Goal: Find specific page/section: Find specific page/section

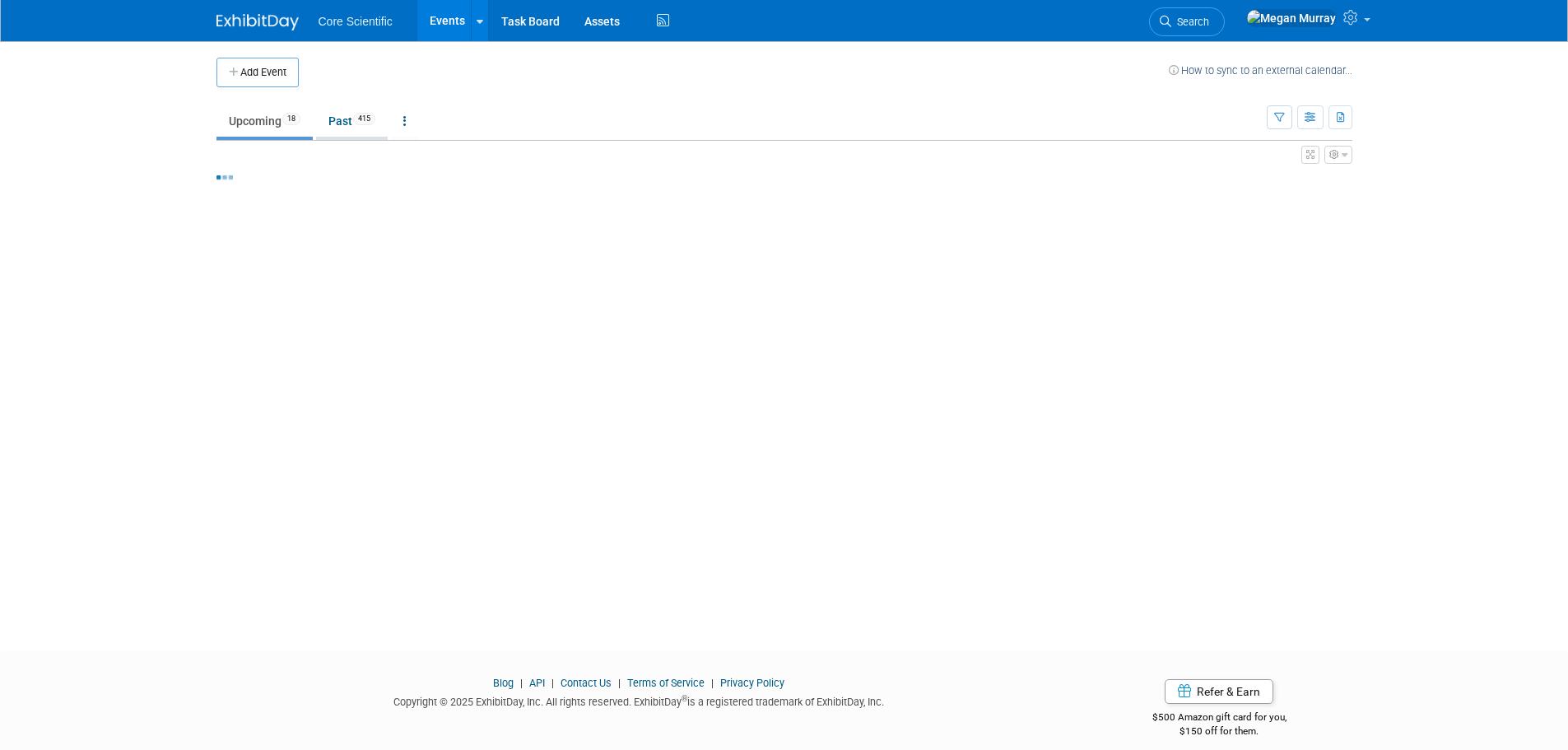
click at [345, 120] on link "Past 415" at bounding box center [352, 121] width 72 height 31
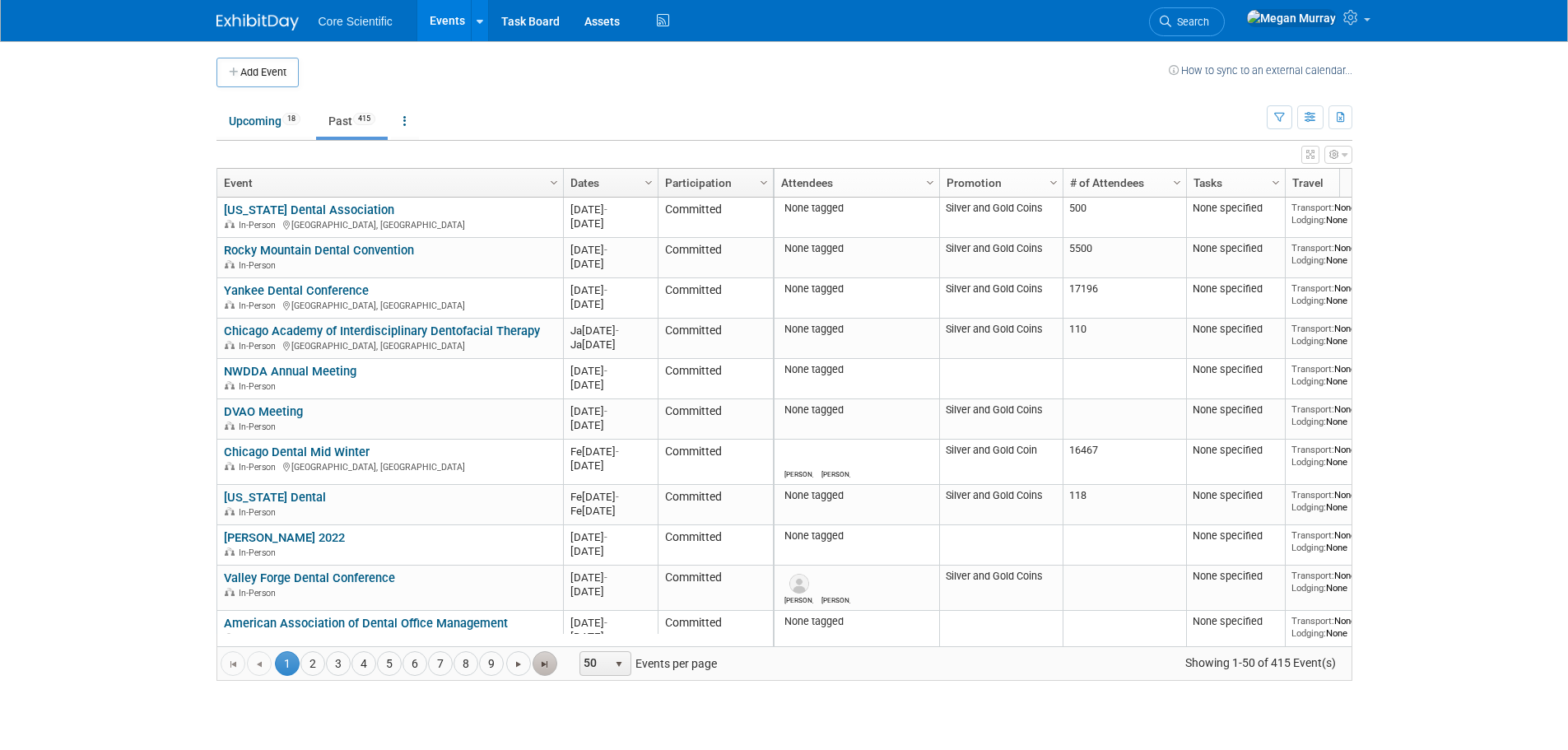
click at [547, 665] on span "Go to the last page" at bounding box center [545, 664] width 13 height 13
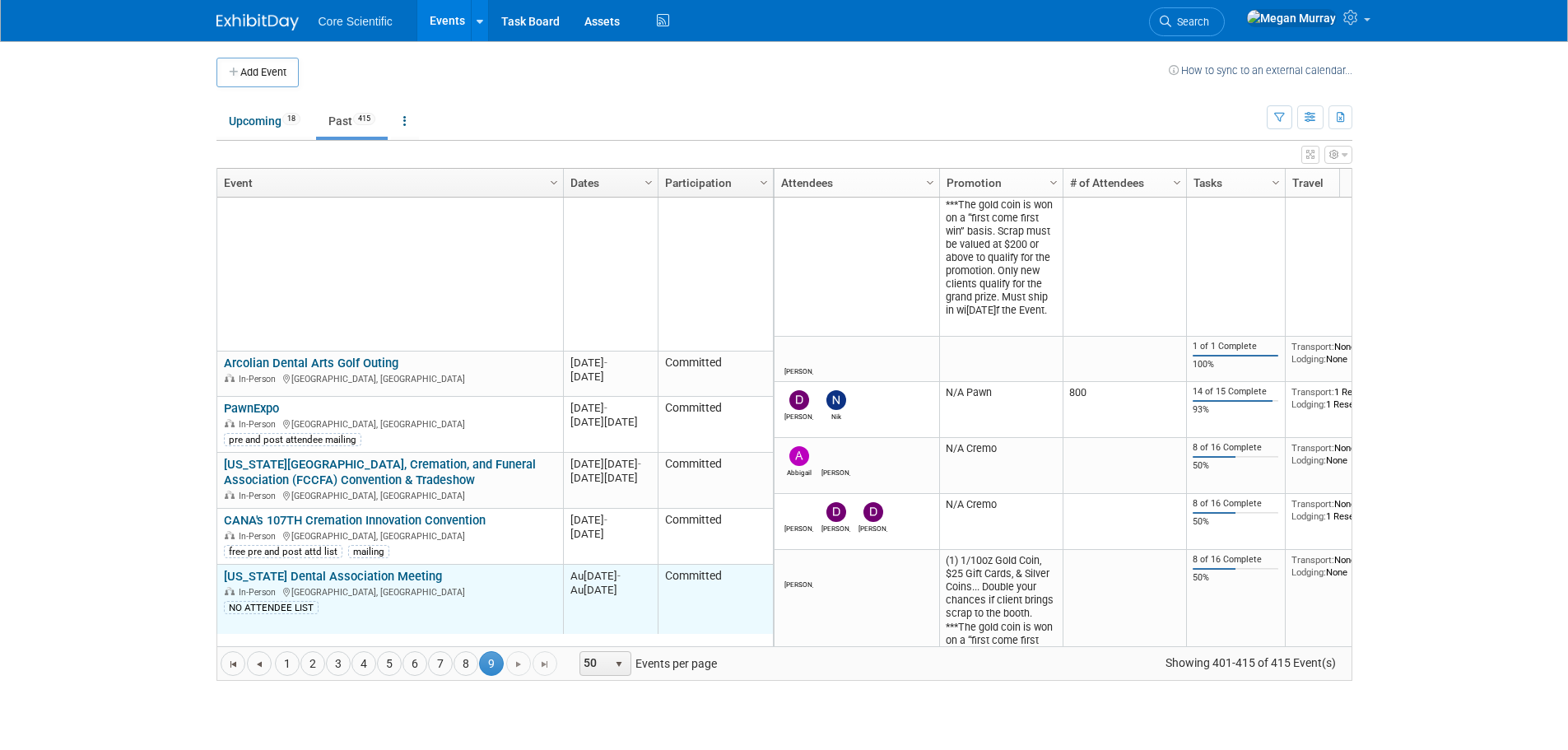
scroll to position [593, 0]
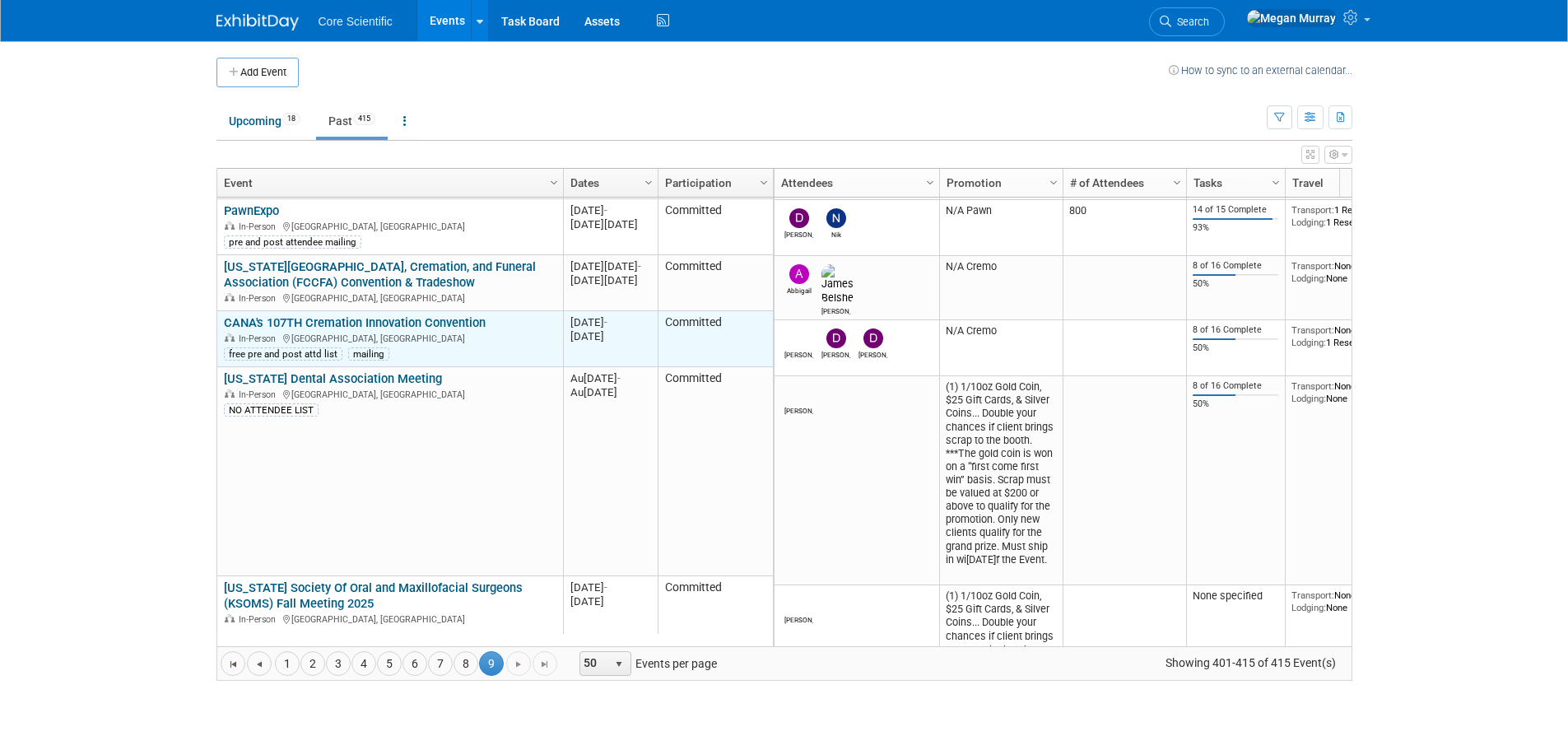
click at [345, 315] on link "CANA's 107TH Cremation Innovation Convention" at bounding box center [355, 322] width 261 height 15
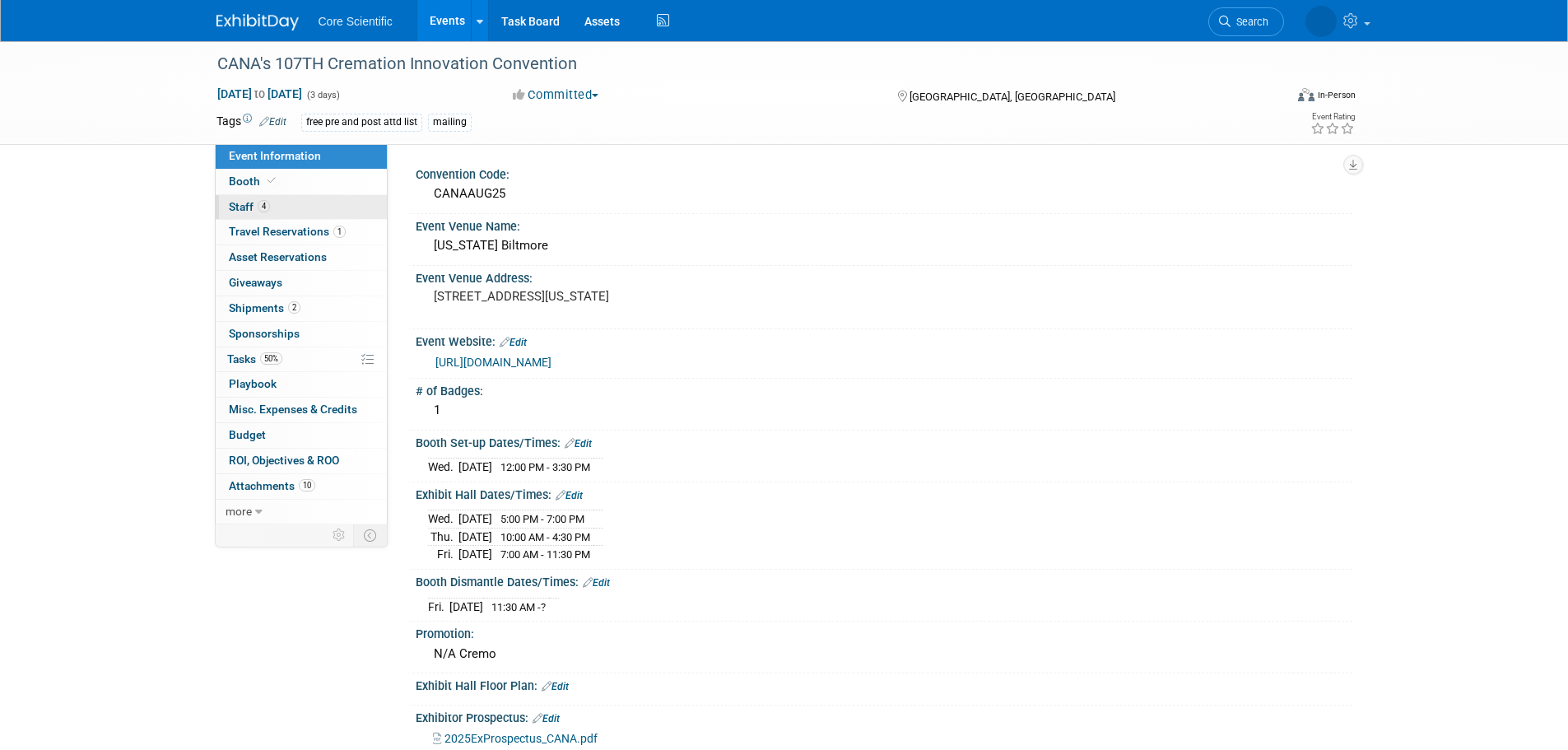
click at [266, 204] on span "4" at bounding box center [264, 206] width 12 height 12
